Goal: Task Accomplishment & Management: Manage account settings

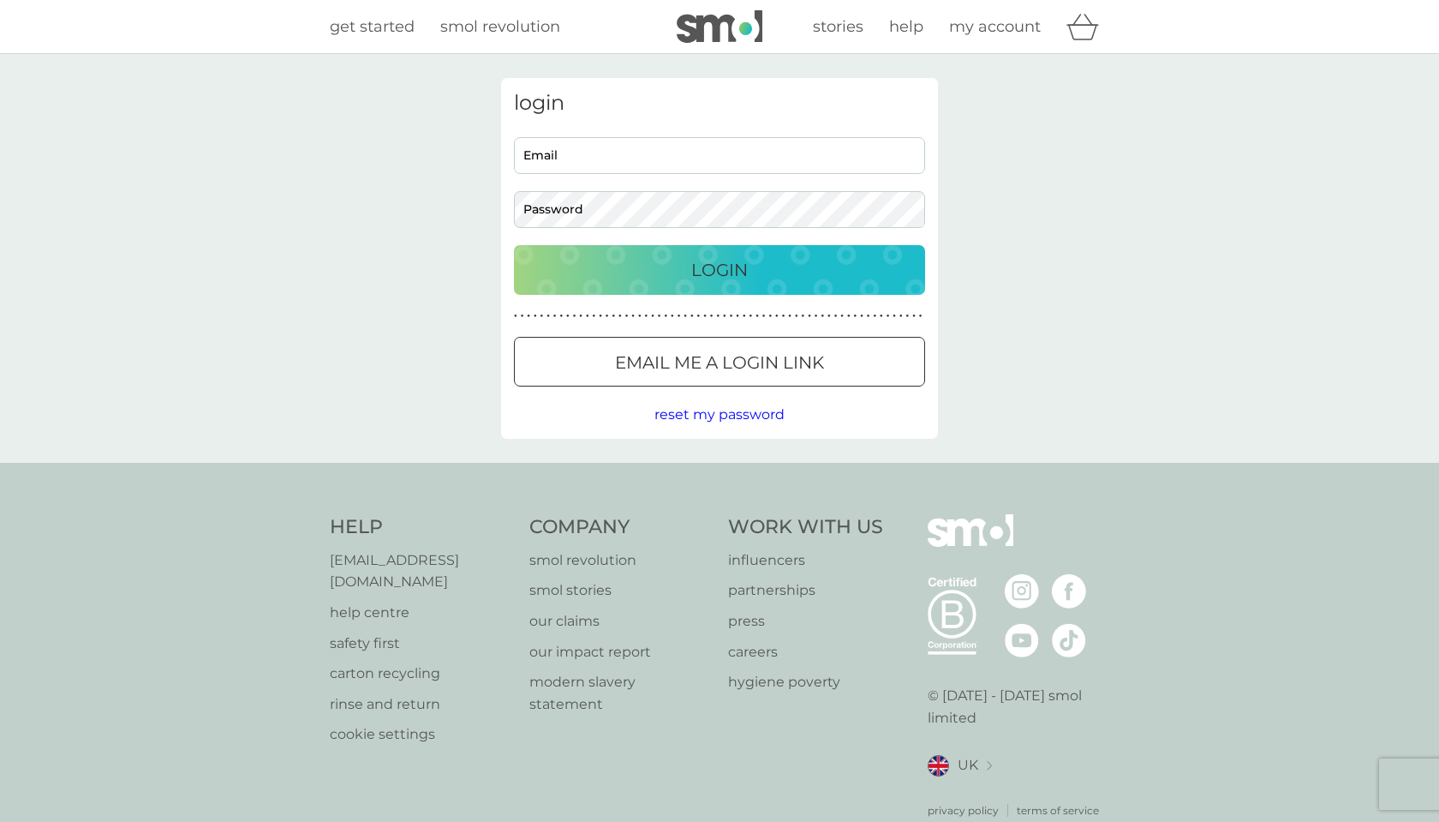
type input "[EMAIL_ADDRESS][DOMAIN_NAME]"
click at [714, 286] on button "Login" at bounding box center [719, 270] width 411 height 50
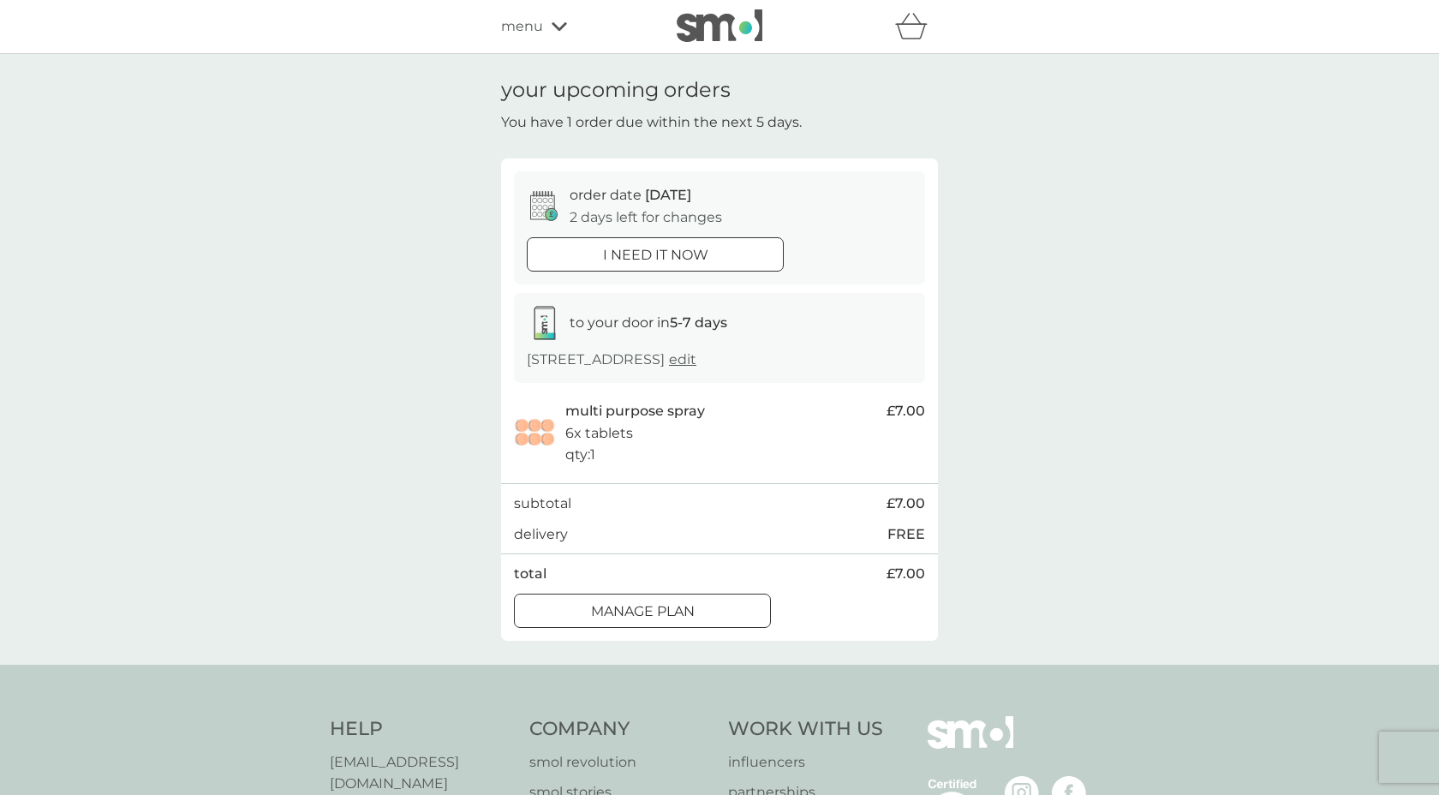
click at [670, 609] on div at bounding box center [643, 611] width 62 height 18
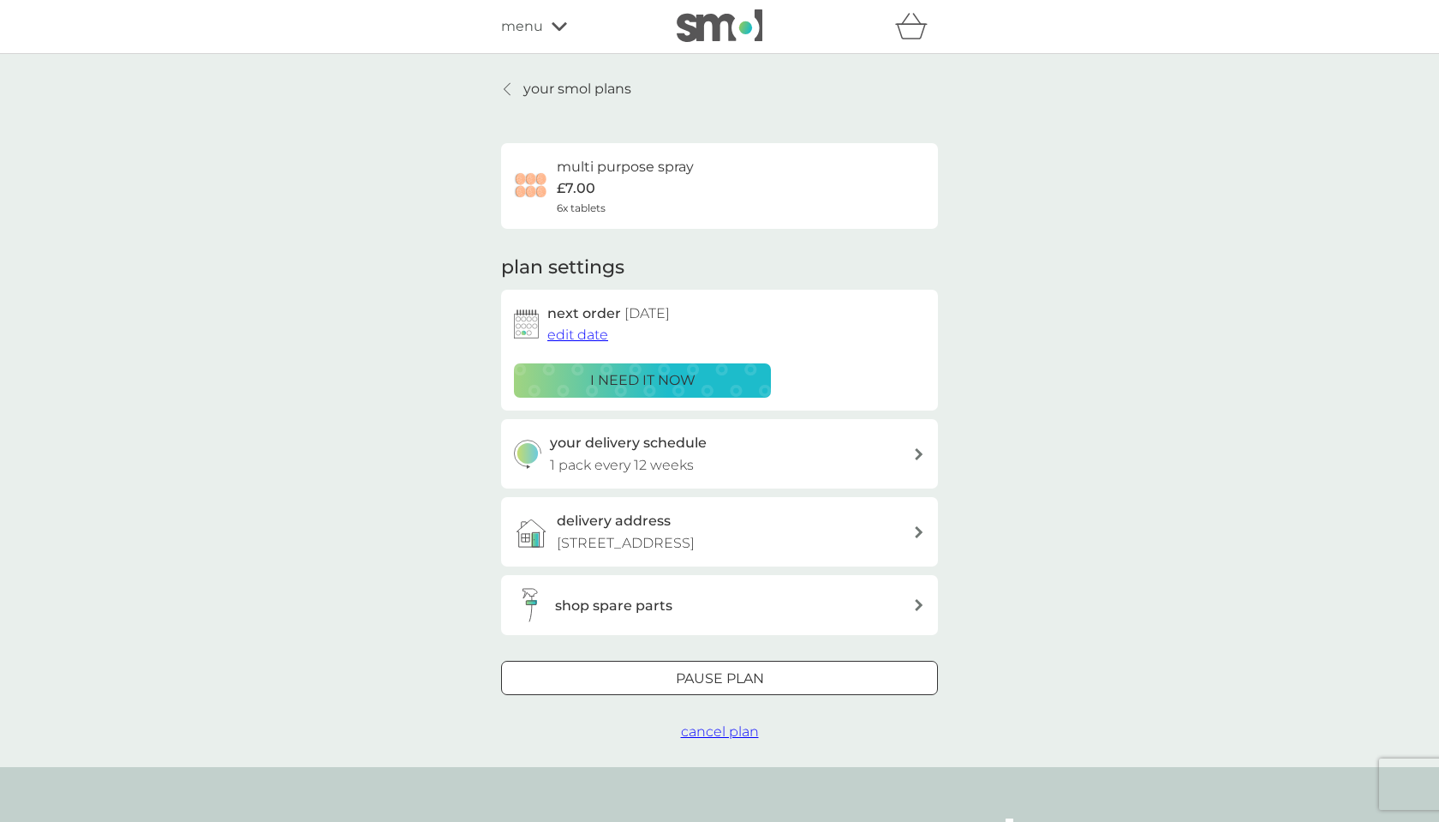
click at [583, 363] on button "i need it now" at bounding box center [642, 380] width 257 height 34
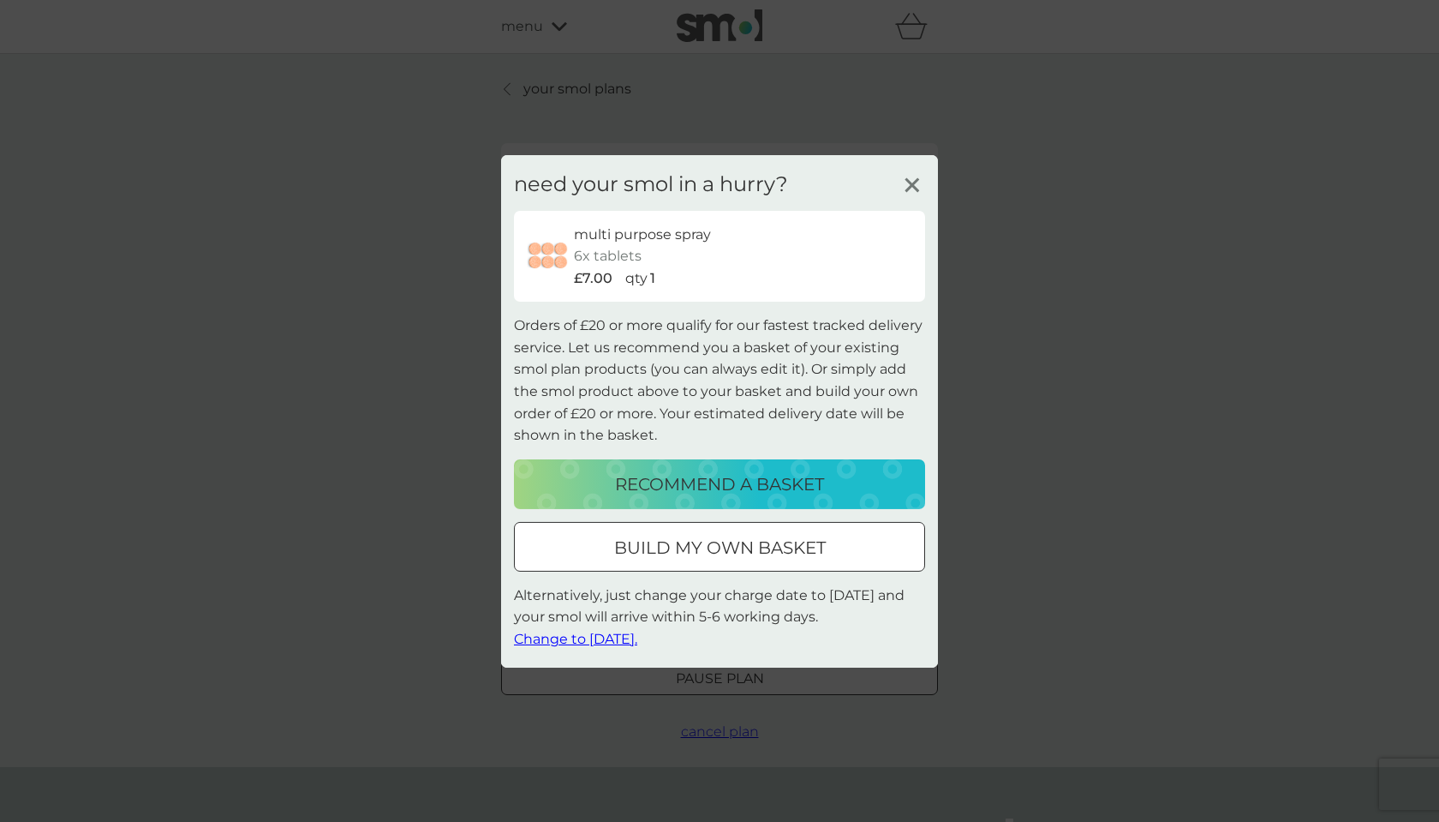
click at [923, 177] on icon at bounding box center [913, 184] width 26 height 26
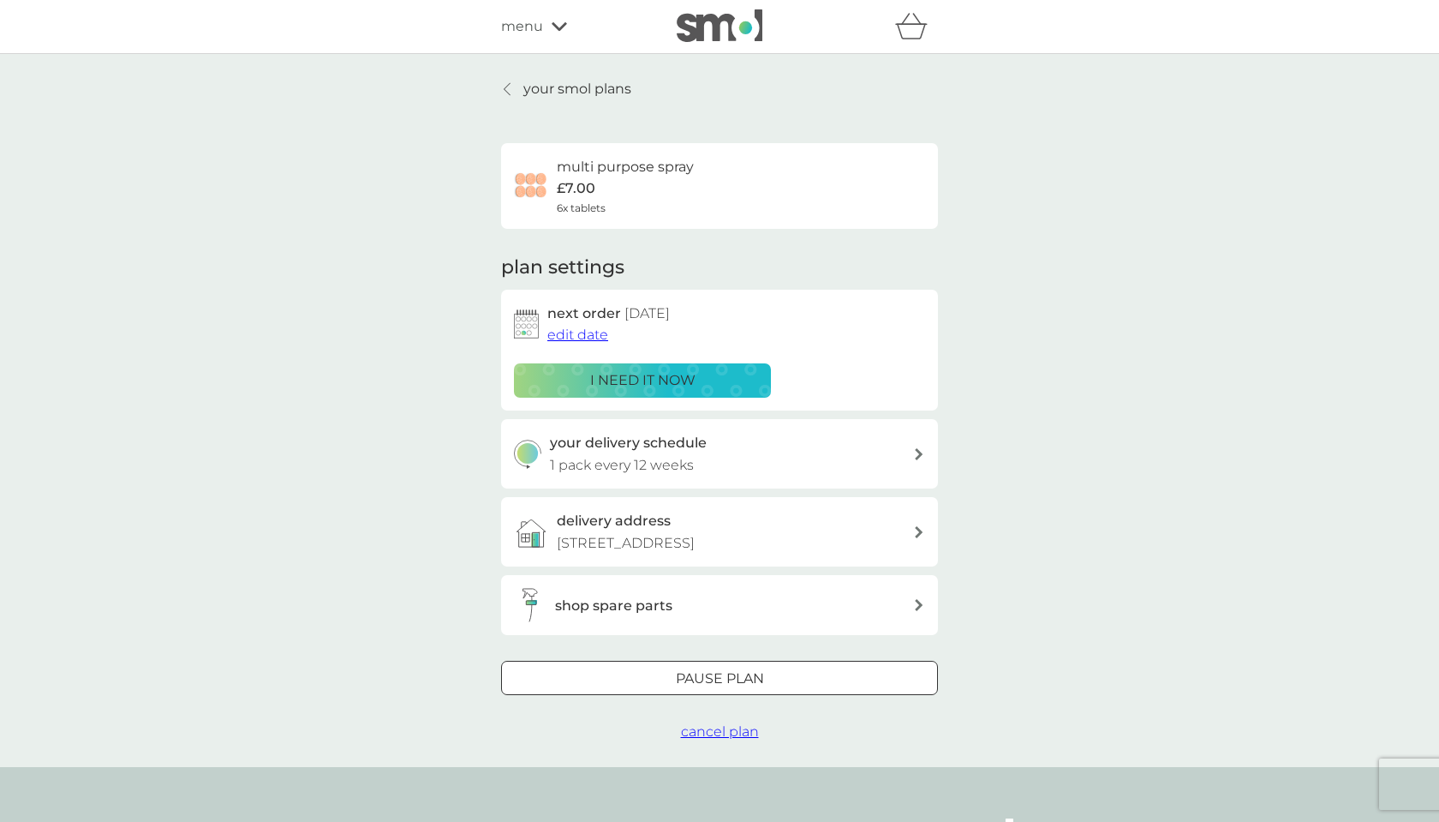
click at [584, 331] on span "edit date" at bounding box center [577, 334] width 61 height 16
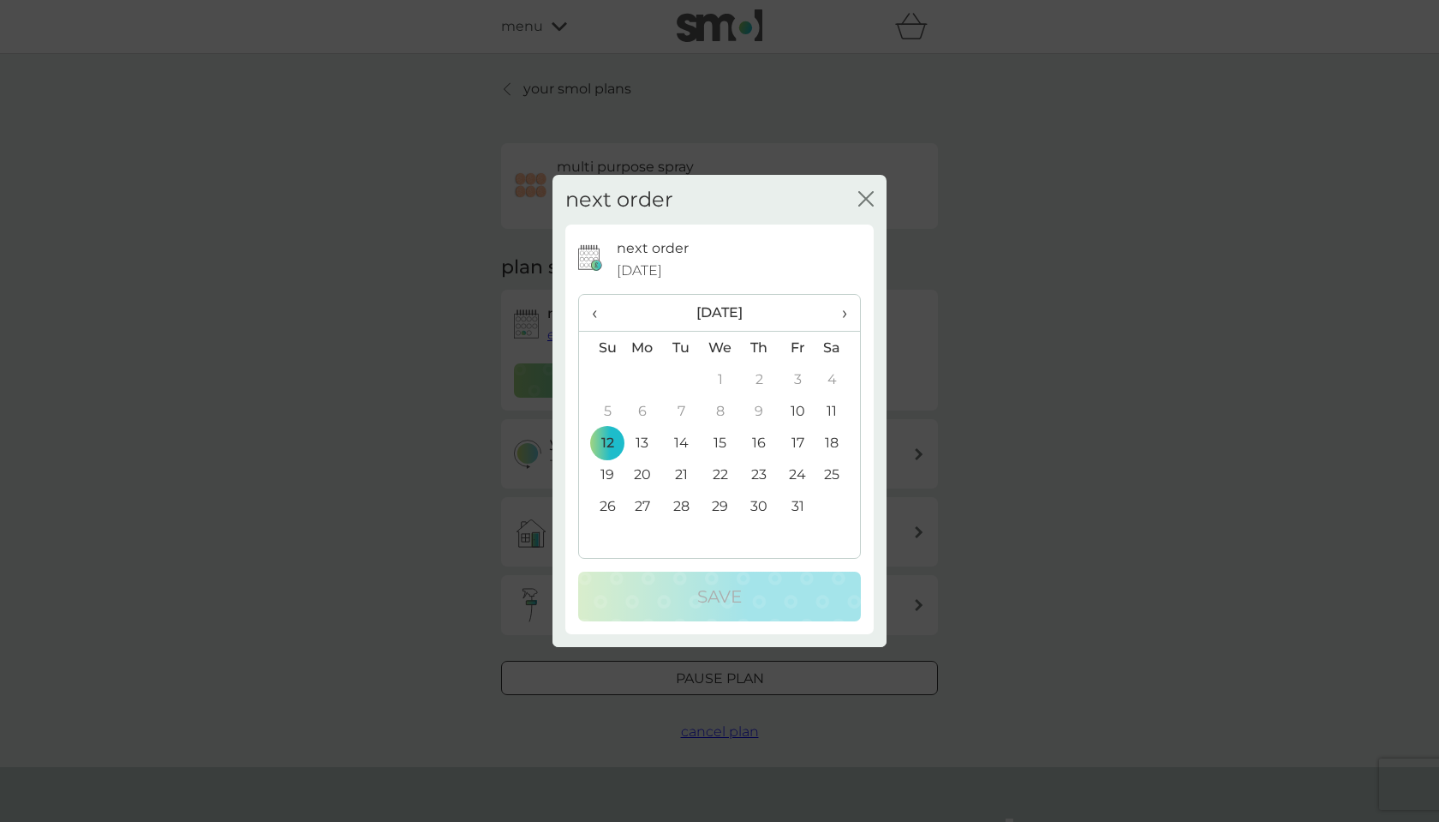
click at [852, 311] on th "›" at bounding box center [838, 313] width 43 height 37
click at [766, 444] on td "18" at bounding box center [759, 443] width 39 height 32
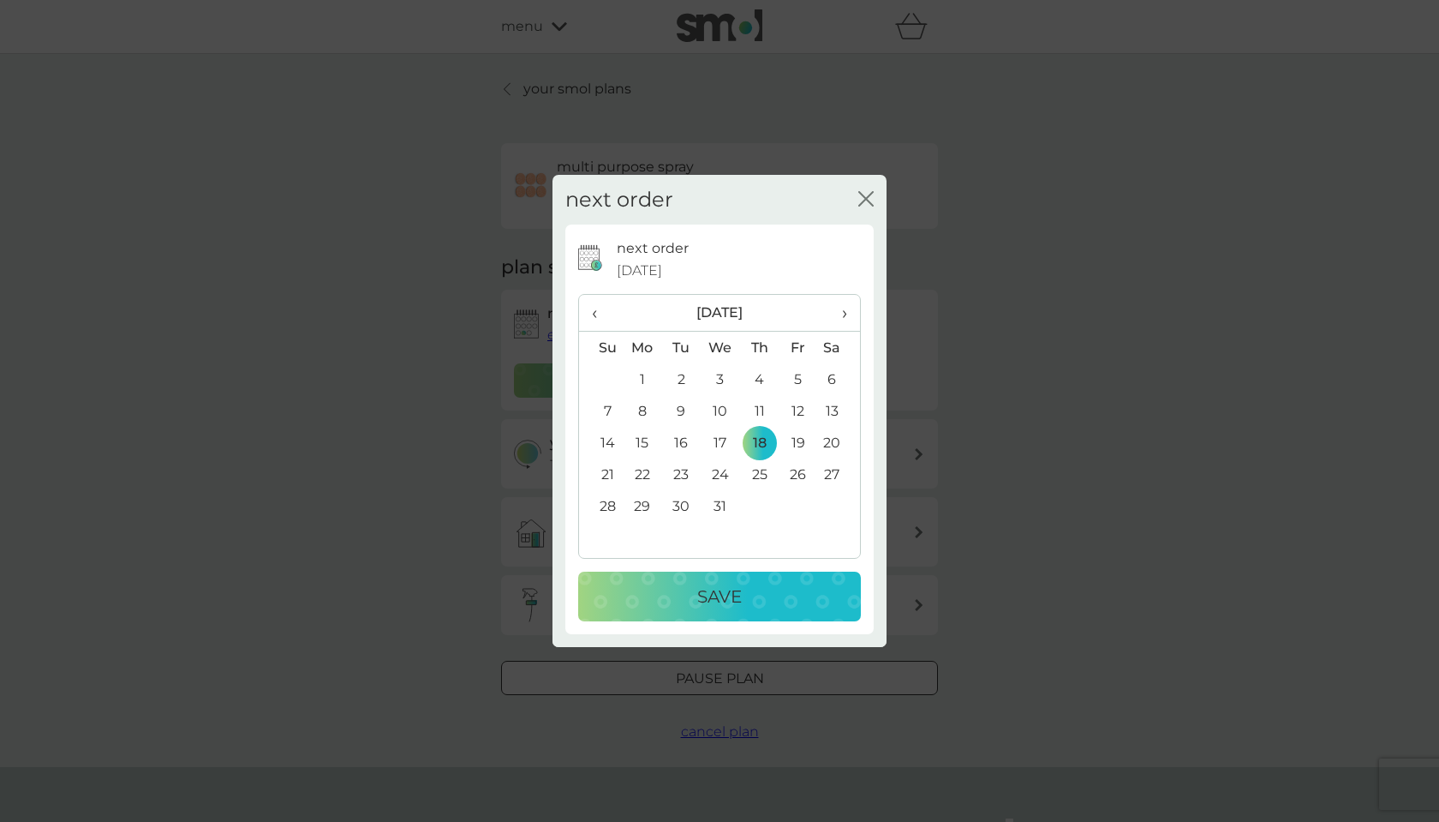
click at [747, 591] on div "Save" at bounding box center [719, 596] width 248 height 27
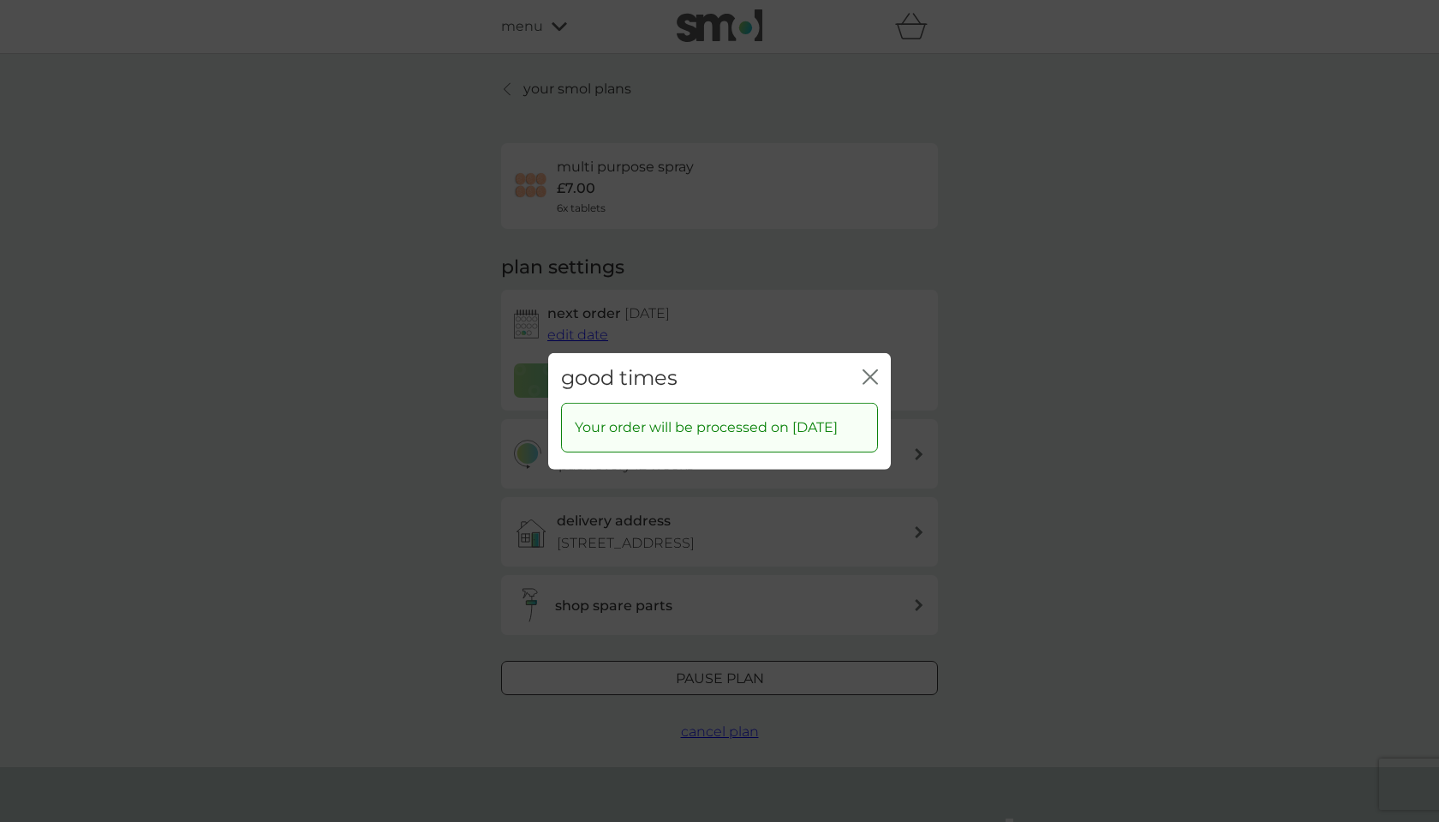
click at [877, 368] on icon "close" at bounding box center [870, 375] width 15 height 15
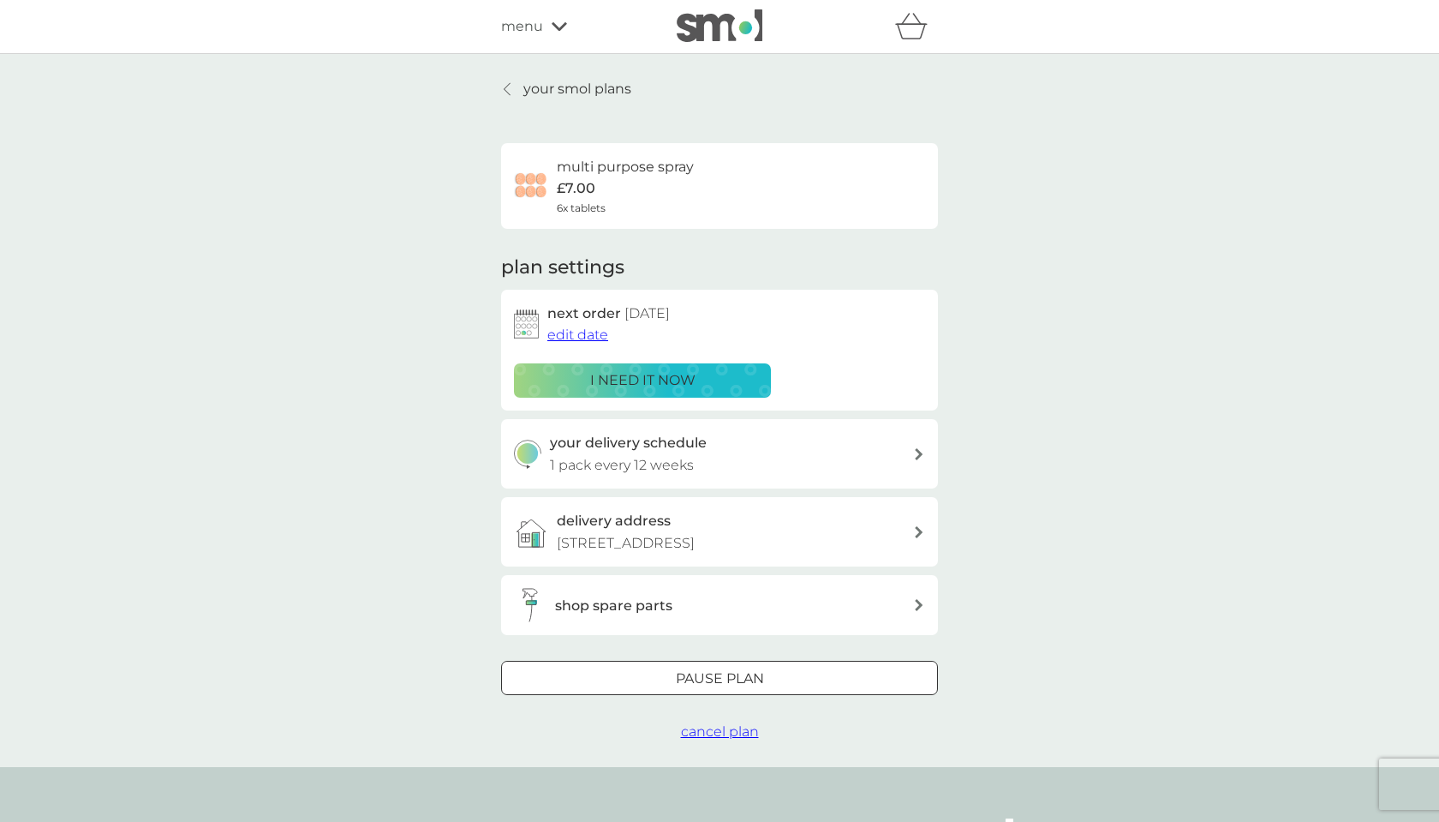
click at [701, 130] on div "multi purpose spray £7.00 6x tablets" at bounding box center [719, 177] width 437 height 103
click at [414, 309] on div "your smol plans multi purpose spray £7.00 6x tablets plan settings next order 1…" at bounding box center [719, 410] width 1439 height 713
